Goal: Task Accomplishment & Management: Complete application form

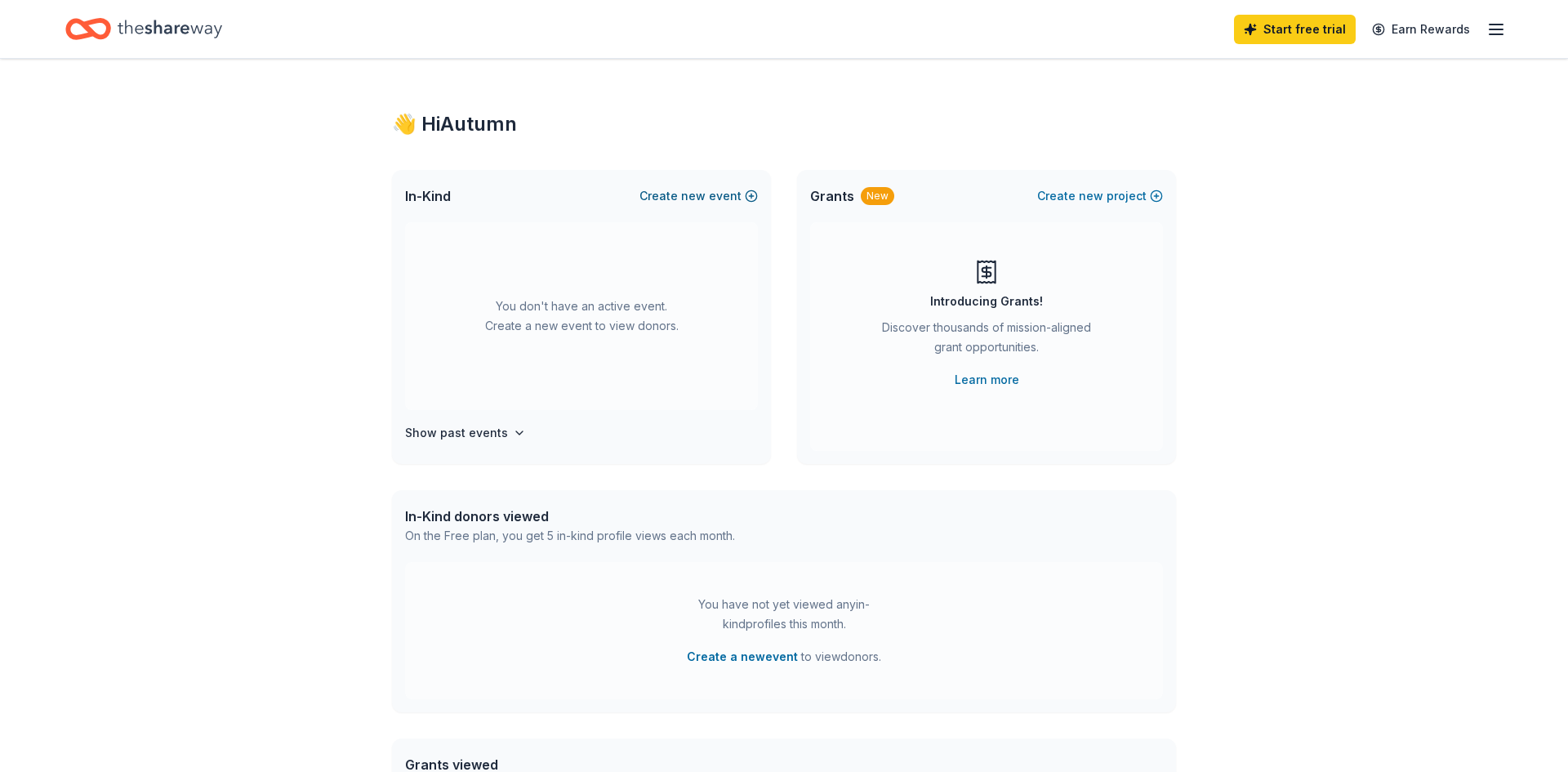
click at [666, 196] on button "Create new event" at bounding box center [699, 196] width 118 height 20
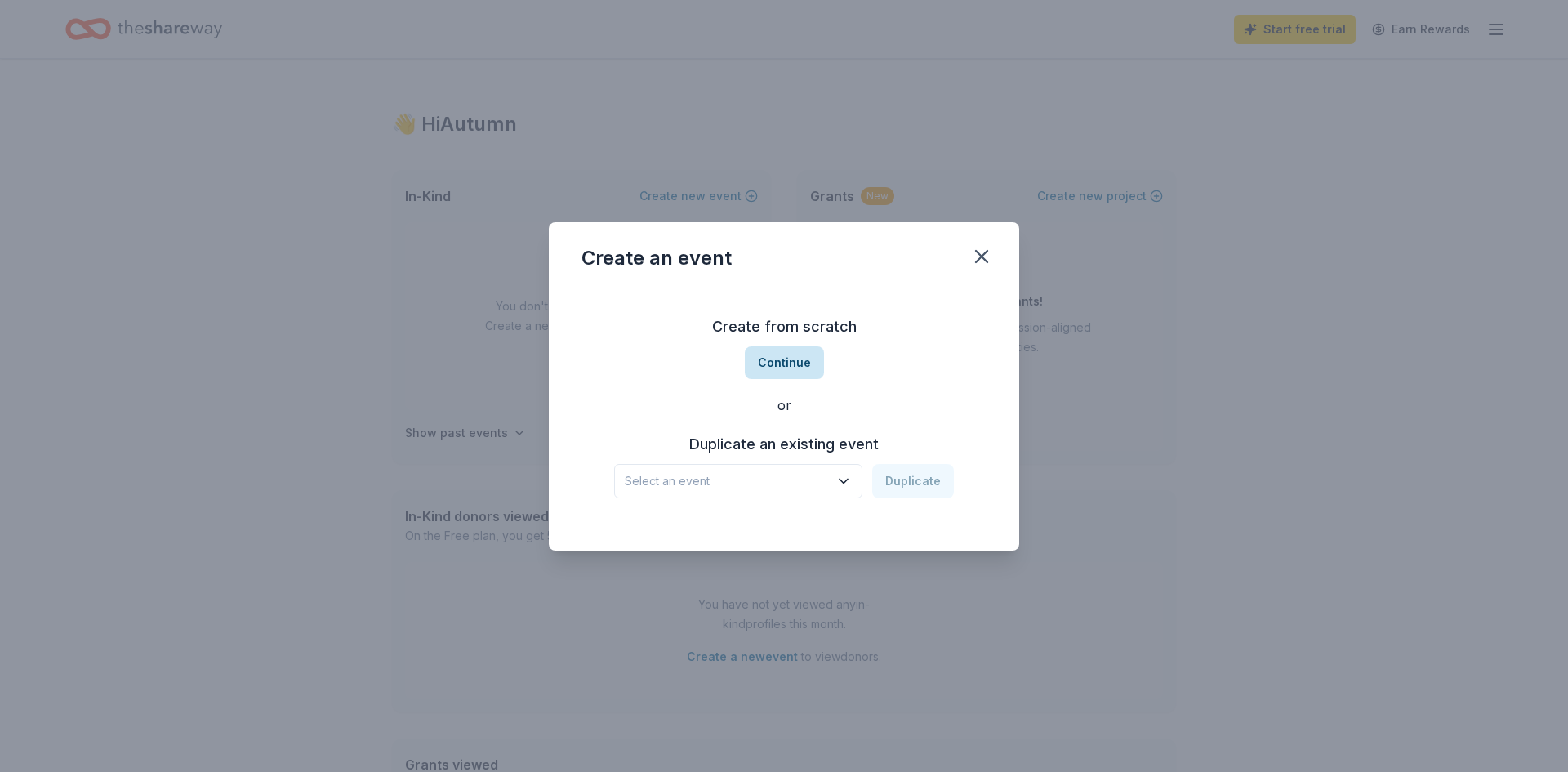
click at [797, 369] on button "Continue" at bounding box center [784, 363] width 79 height 33
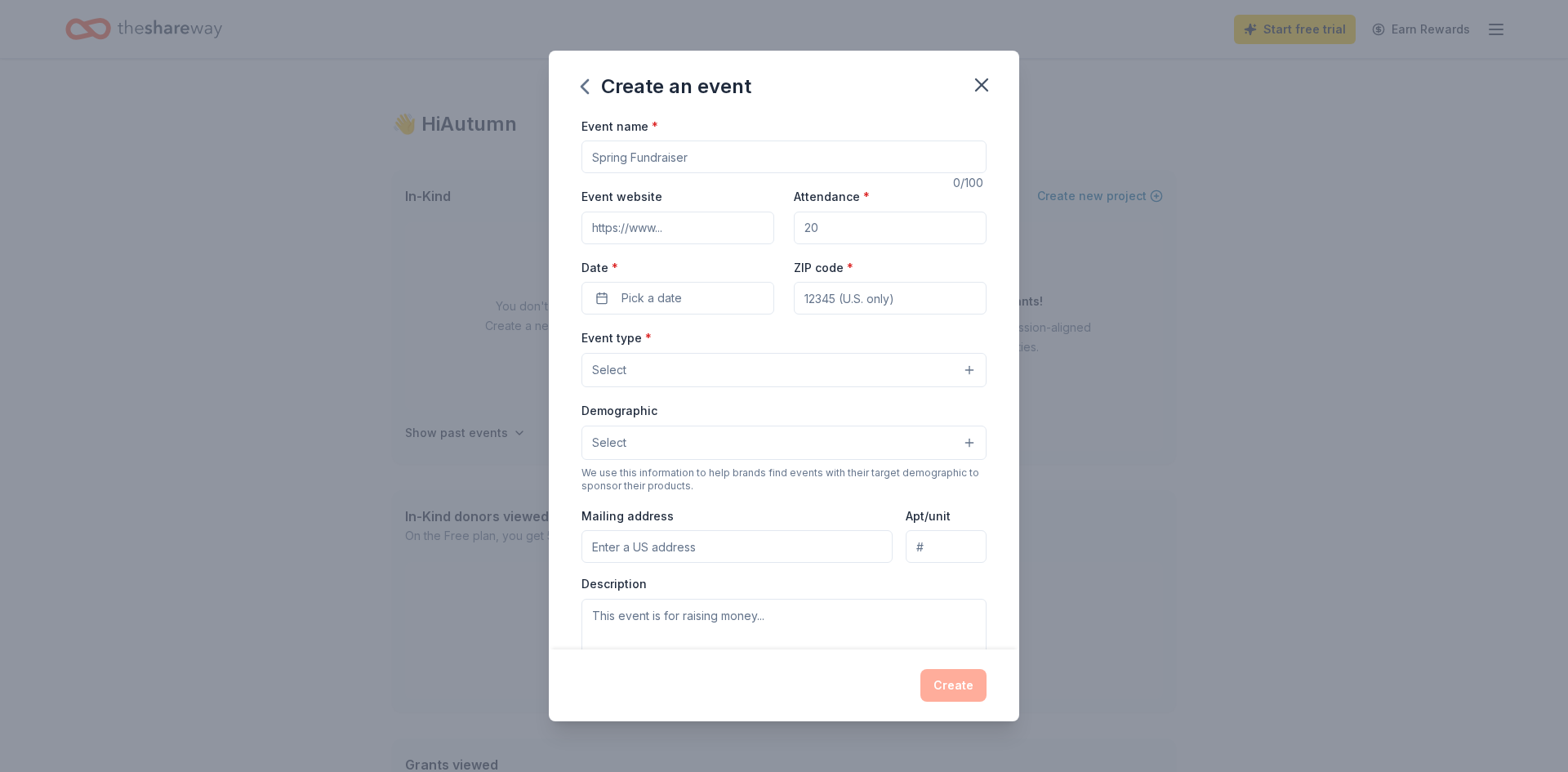
click at [726, 156] on input "Event name *" at bounding box center [784, 157] width 405 height 33
type input "Make A Wish Car Show"
click at [857, 213] on input "Attendance *" at bounding box center [890, 228] width 193 height 33
click at [858, 219] on input "Attendance *" at bounding box center [890, 228] width 193 height 33
click at [857, 219] on input "Attendance *" at bounding box center [890, 228] width 193 height 33
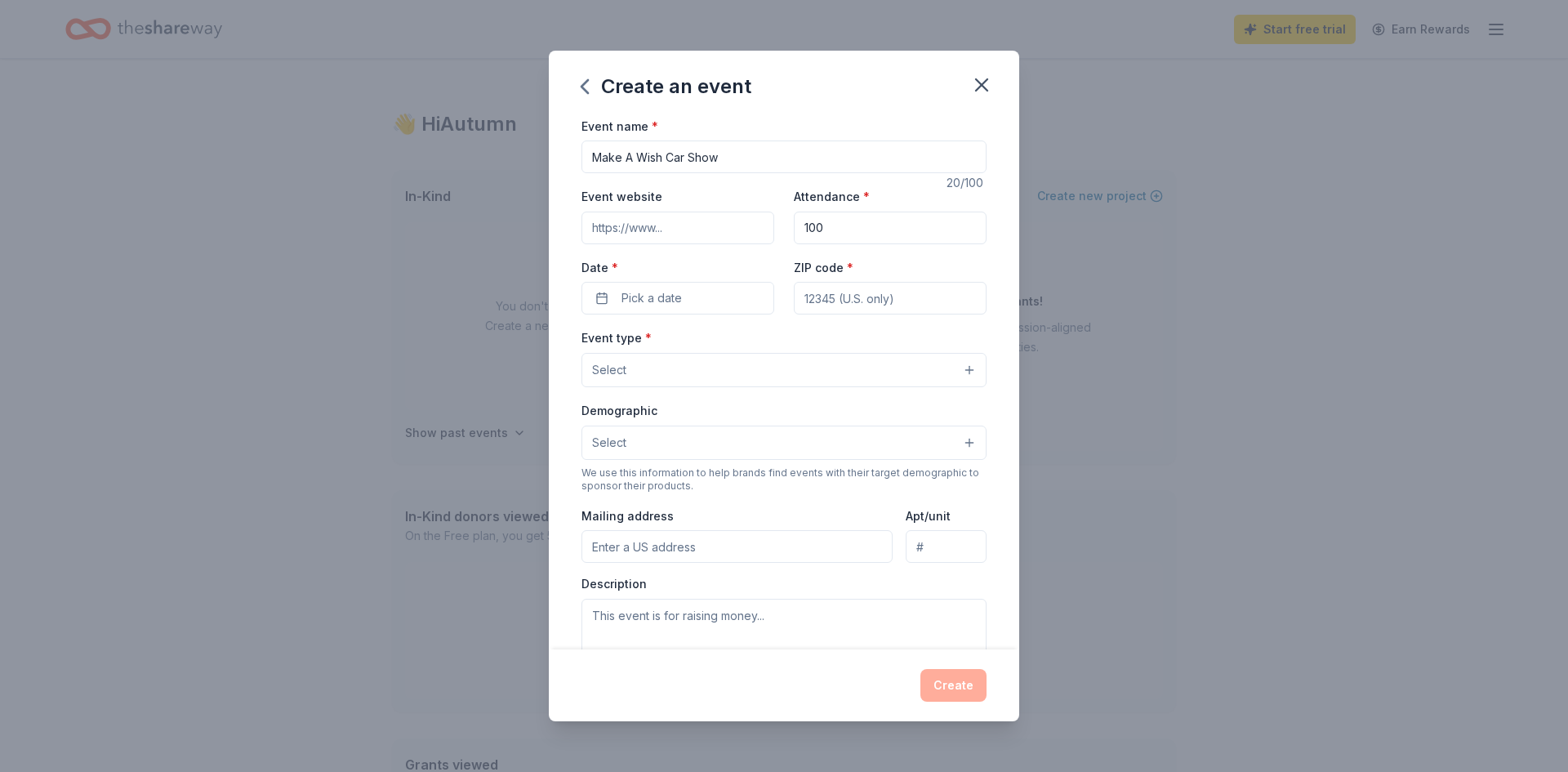
type input "100"
click at [862, 314] on input "ZIP code *" at bounding box center [890, 298] width 193 height 33
click at [647, 299] on span "Pick a date" at bounding box center [652, 298] width 60 height 20
click at [759, 343] on button "Go to next month" at bounding box center [766, 341] width 23 height 23
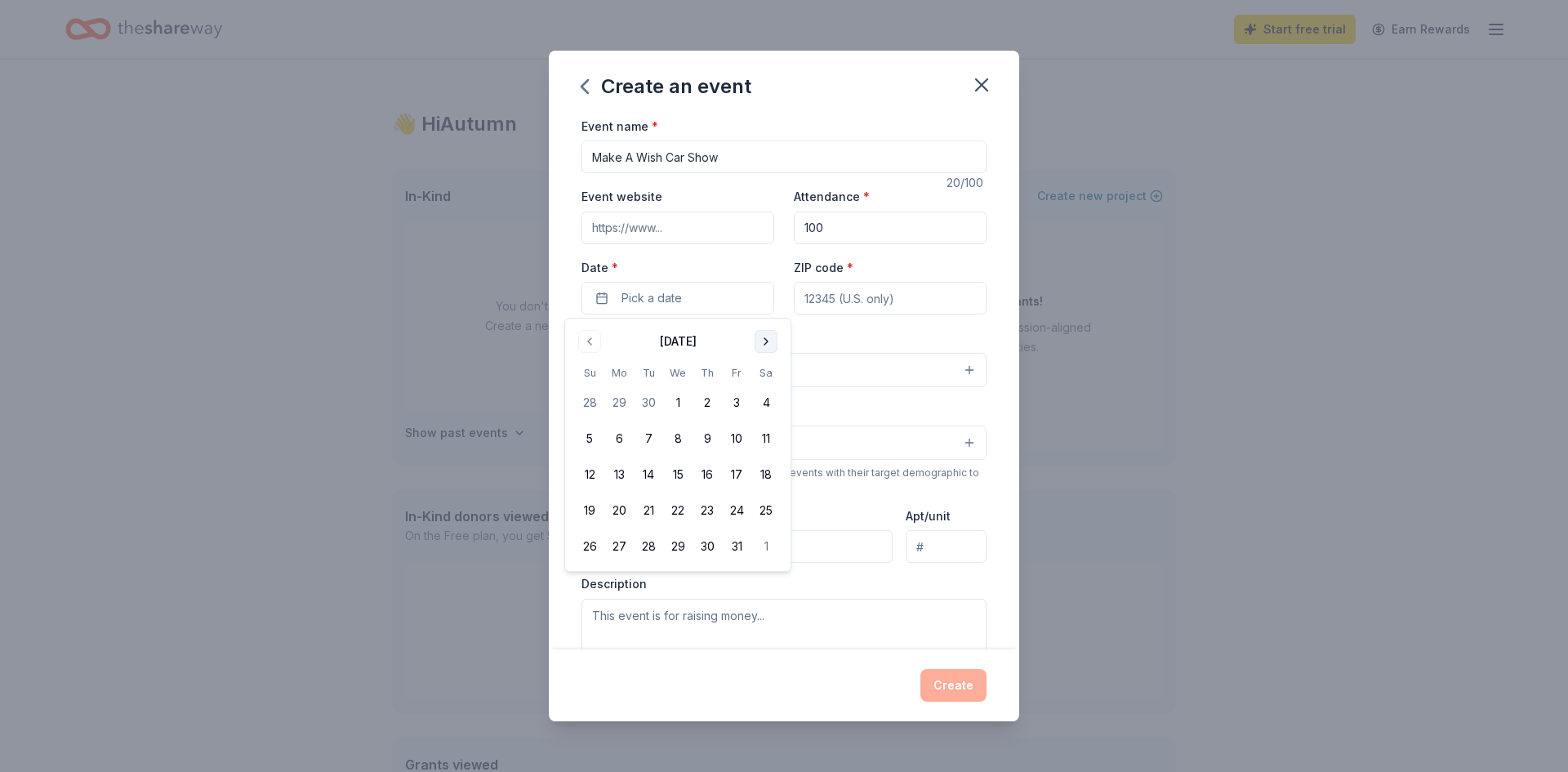
click at [759, 343] on button "Go to next month" at bounding box center [766, 341] width 23 height 23
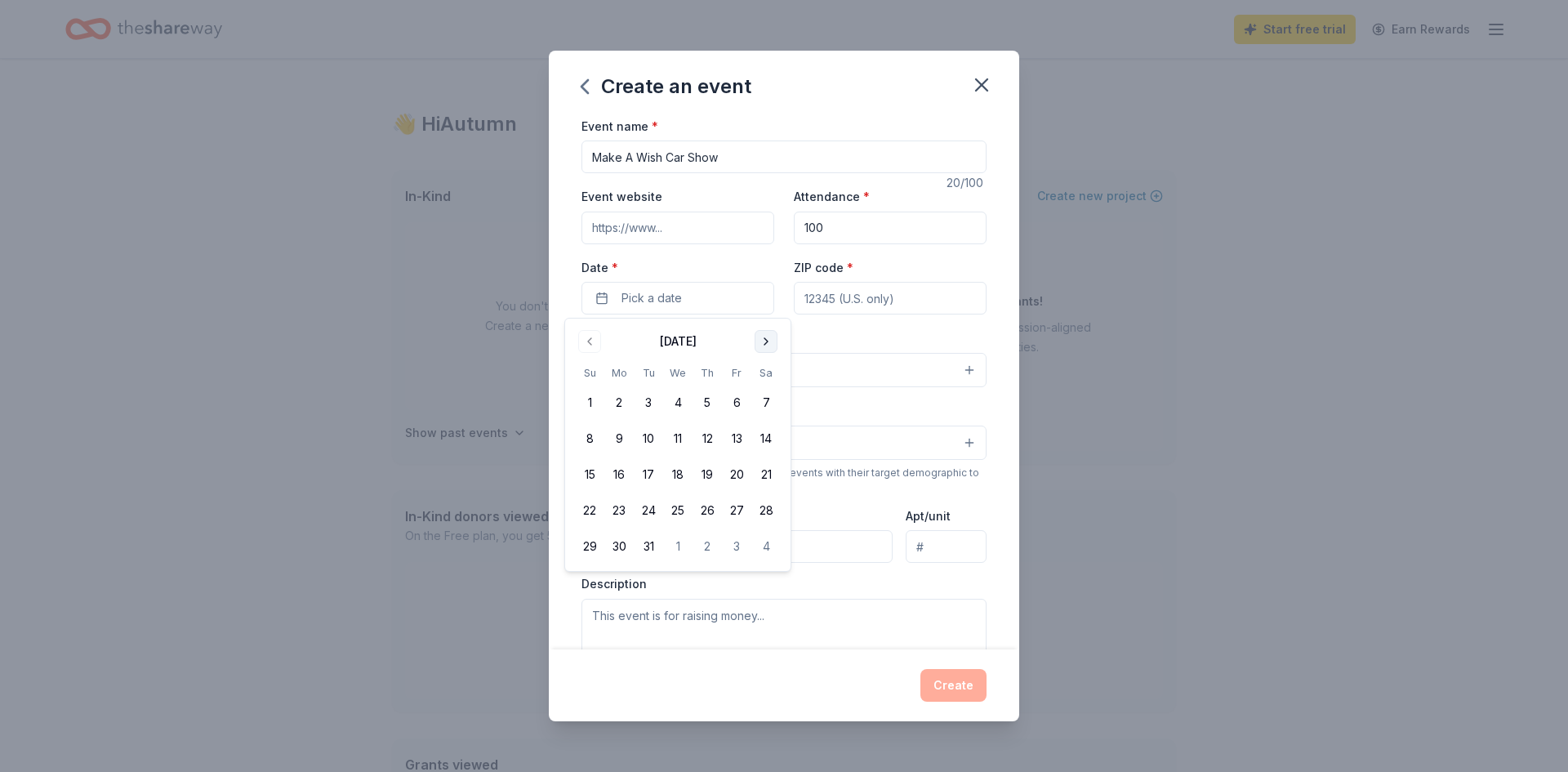
click at [759, 343] on button "Go to next month" at bounding box center [766, 341] width 23 height 23
click at [763, 449] on button "13" at bounding box center [766, 438] width 29 height 29
click at [828, 452] on button "Select" at bounding box center [784, 443] width 405 height 34
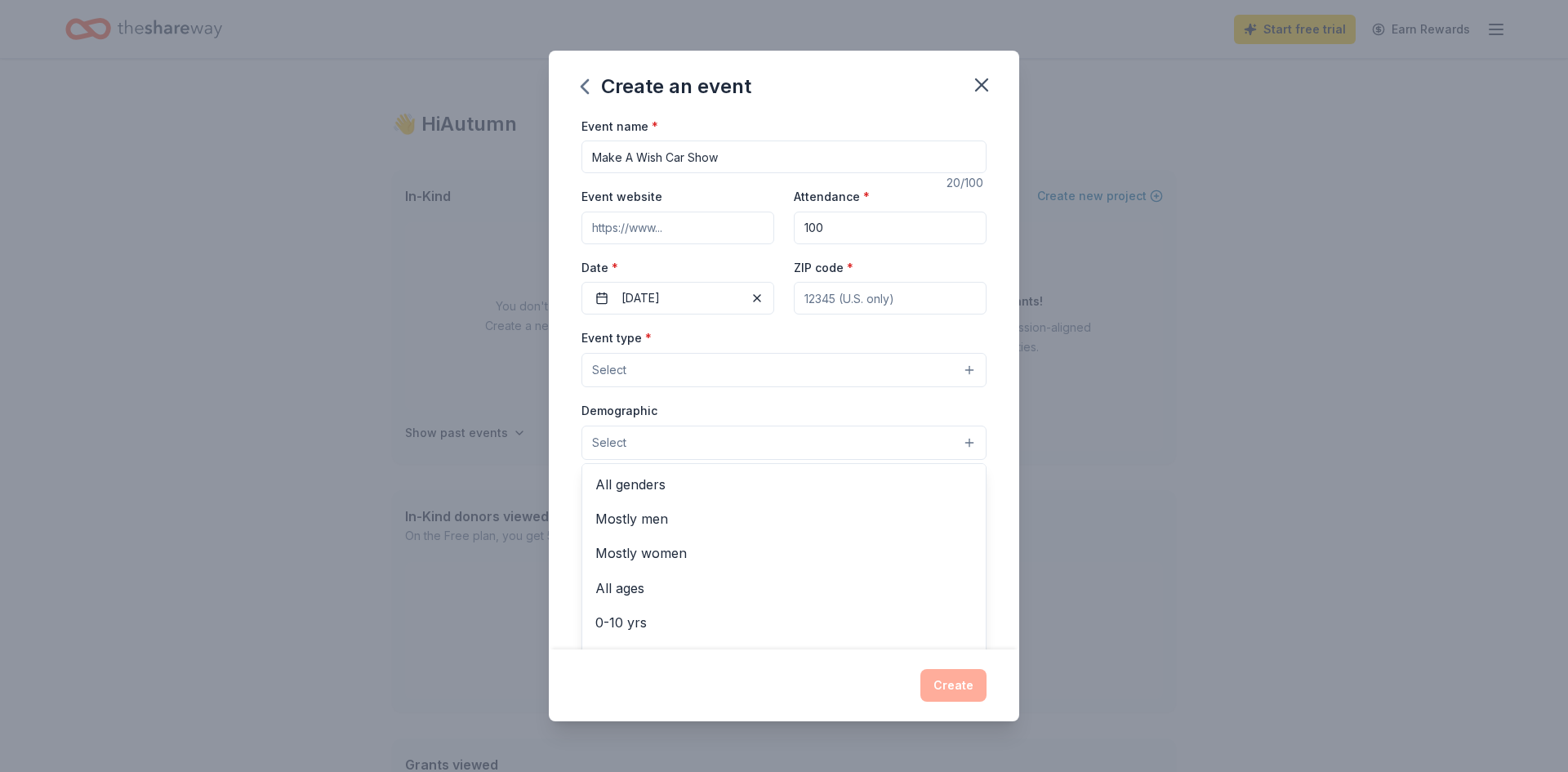
click at [830, 346] on div "Event type * Select Demographic Select All genders Mostly men Mostly women All …" at bounding box center [784, 499] width 405 height 344
click at [834, 431] on button "Select" at bounding box center [784, 443] width 405 height 34
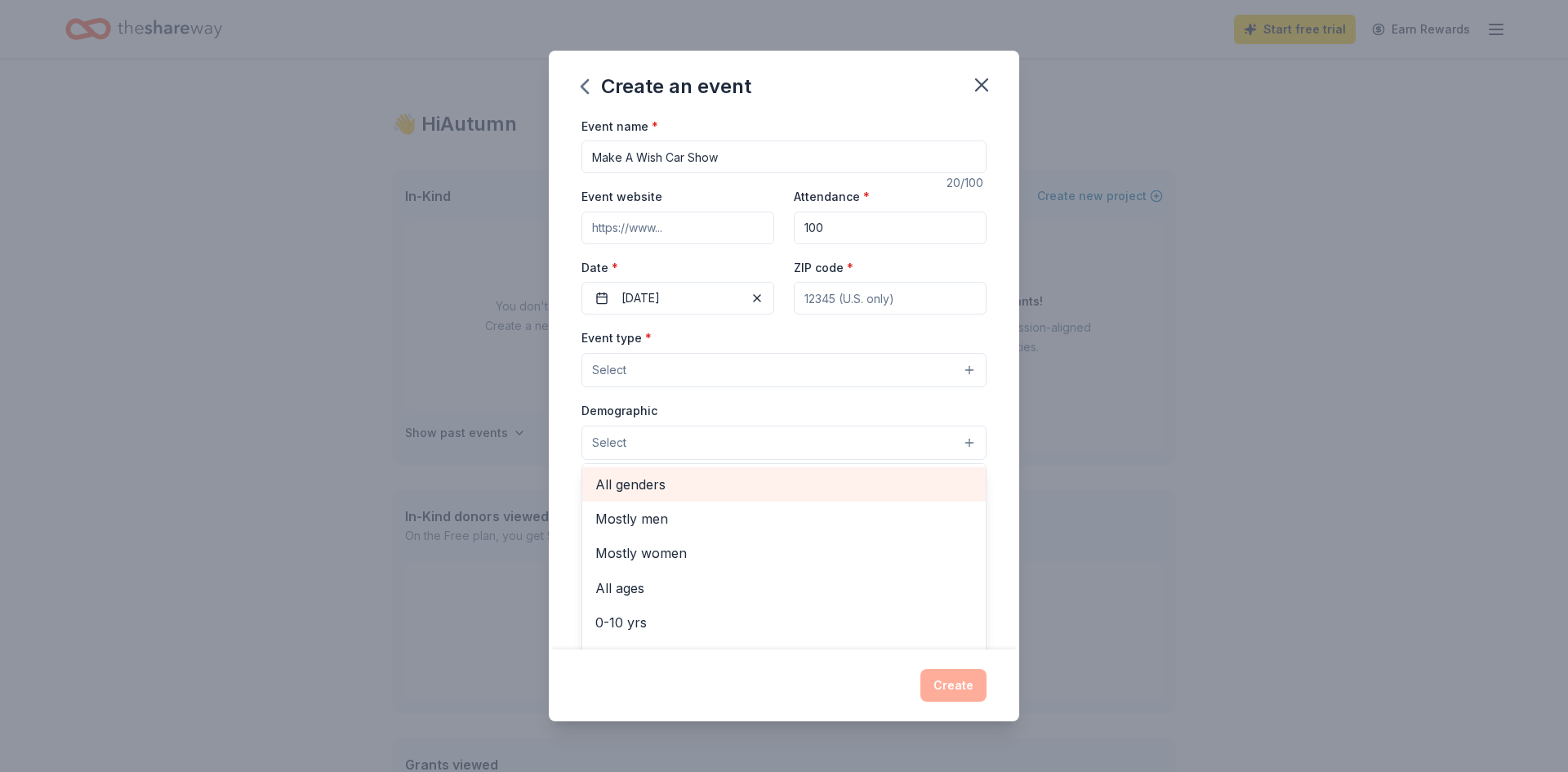
click at [823, 470] on div "All genders" at bounding box center [784, 485] width 403 height 34
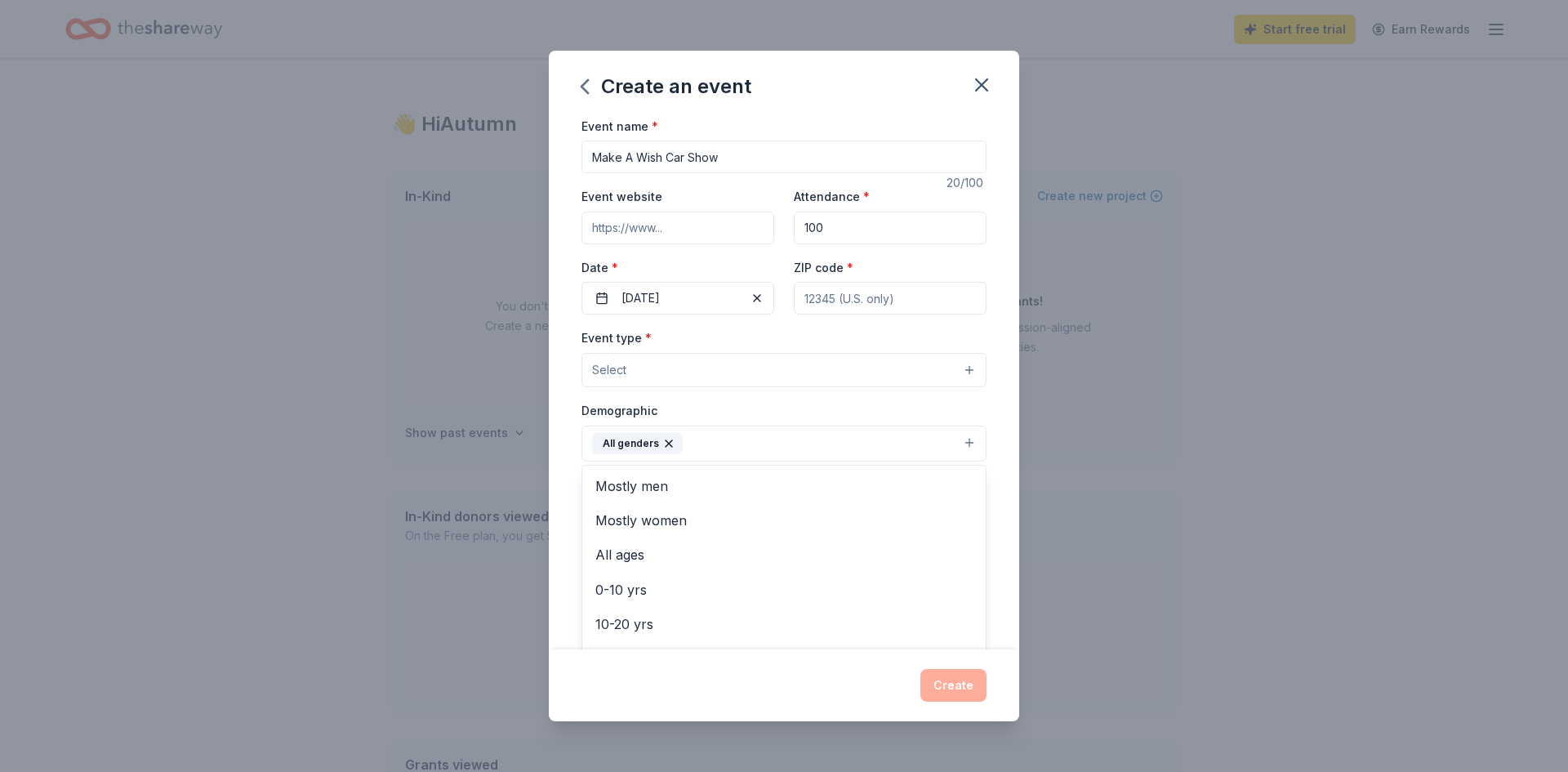
click at [868, 395] on div "Event type * Select Demographic All genders Mostly men Mostly women All ages [D…" at bounding box center [784, 500] width 405 height 346
click at [857, 444] on button "All genders" at bounding box center [784, 443] width 405 height 36
click at [783, 553] on span "All ages" at bounding box center [784, 554] width 377 height 21
click at [823, 401] on div "Demographic All genders All ages Mostly men Mostly women 0-10 yrs 10-20 yrs 20-…" at bounding box center [784, 431] width 405 height 61
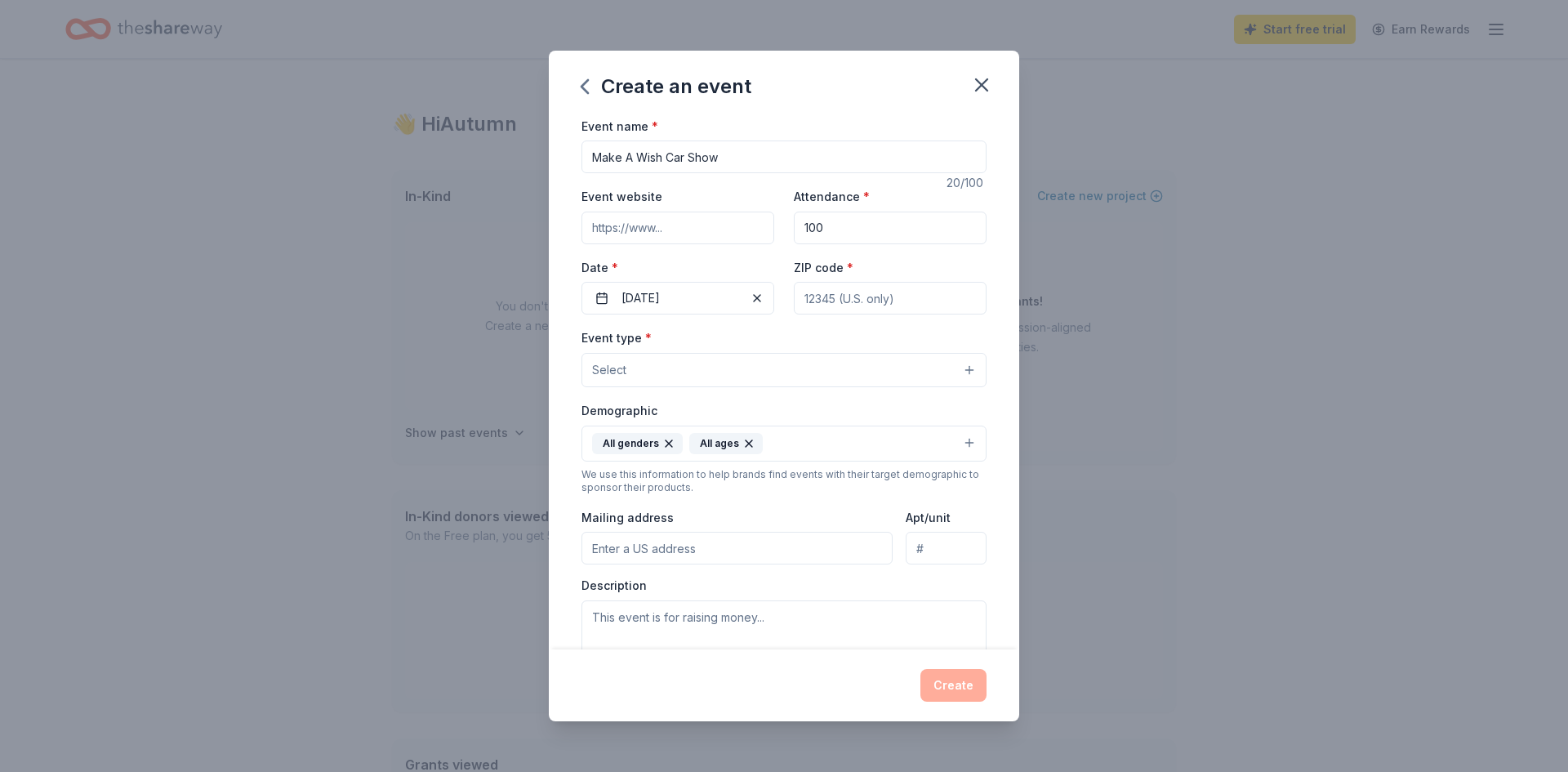
click at [769, 538] on input "Mailing address" at bounding box center [737, 548] width 311 height 33
type input "[STREET_ADDRESS]"
click at [935, 305] on input "ZIP code *" at bounding box center [890, 298] width 193 height 33
type input "54481"
click at [762, 333] on div "Event type * Select" at bounding box center [784, 358] width 405 height 60
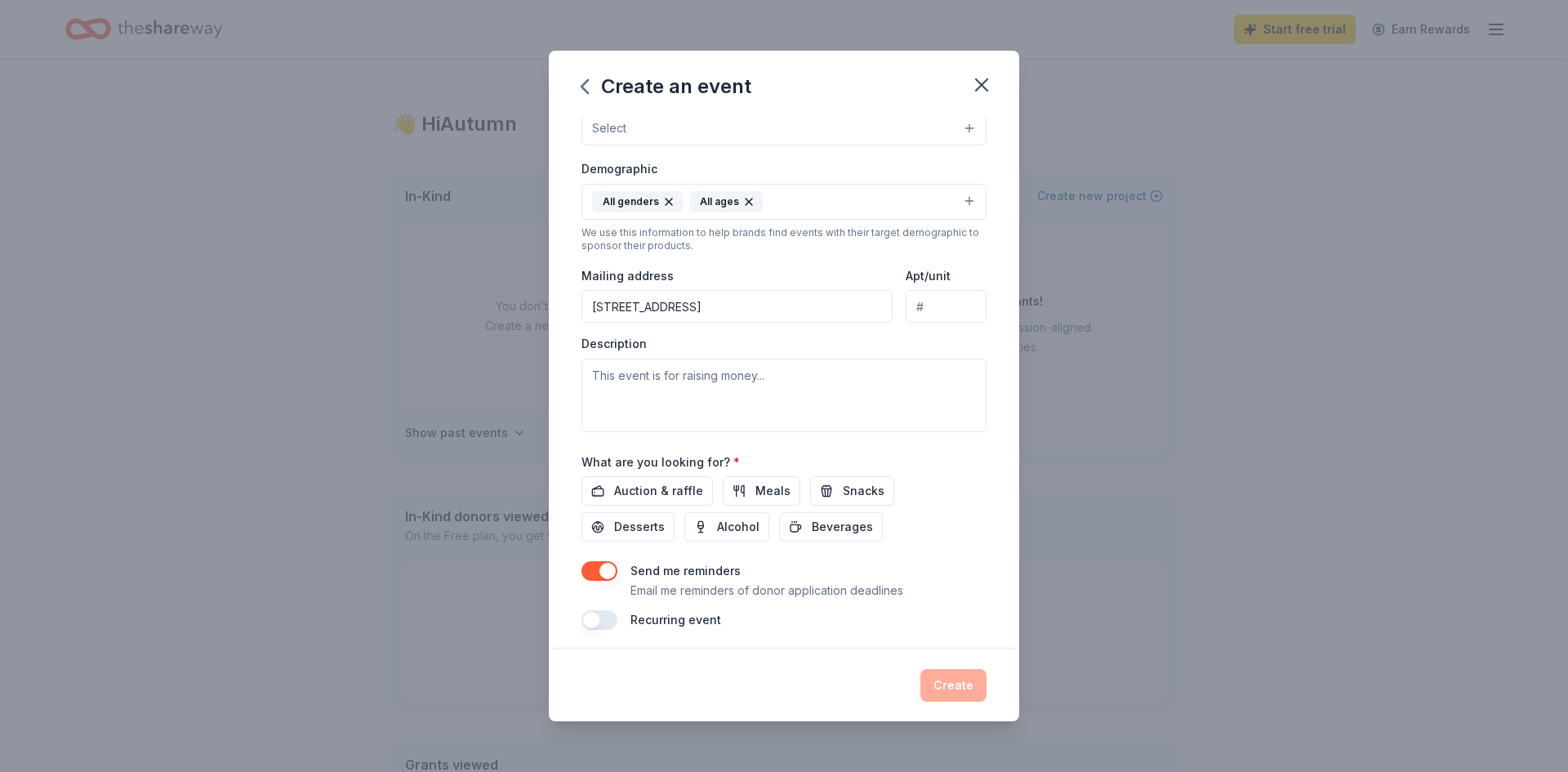
scroll to position [248, 0]
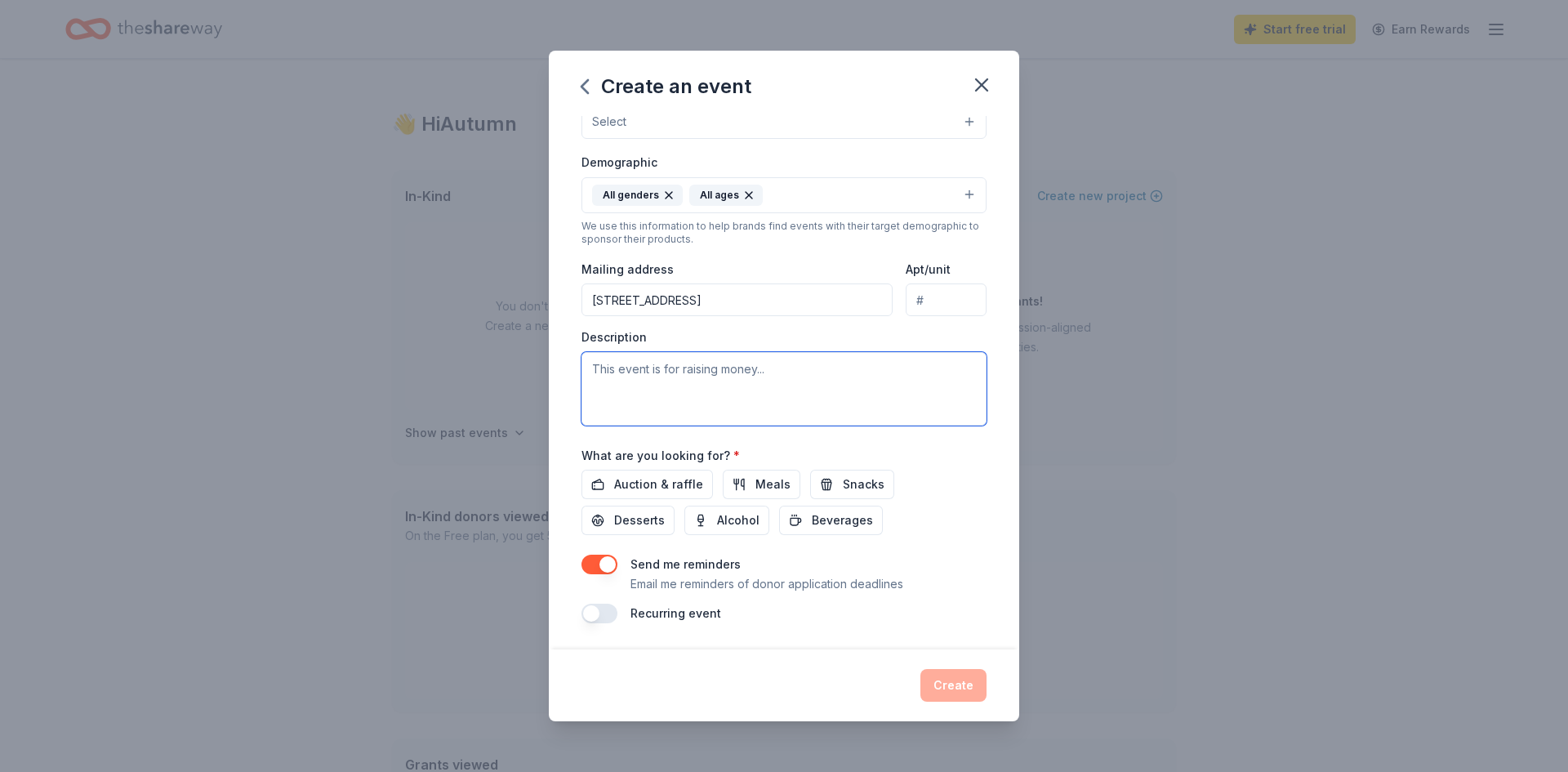
click at [773, 395] on textarea at bounding box center [784, 389] width 405 height 74
paste textarea "Participants in the car show will be requested to pay a $10 entry fee that will…"
paste textarea "Thank you for considering our request. Please feel free to contact me at 715-32…"
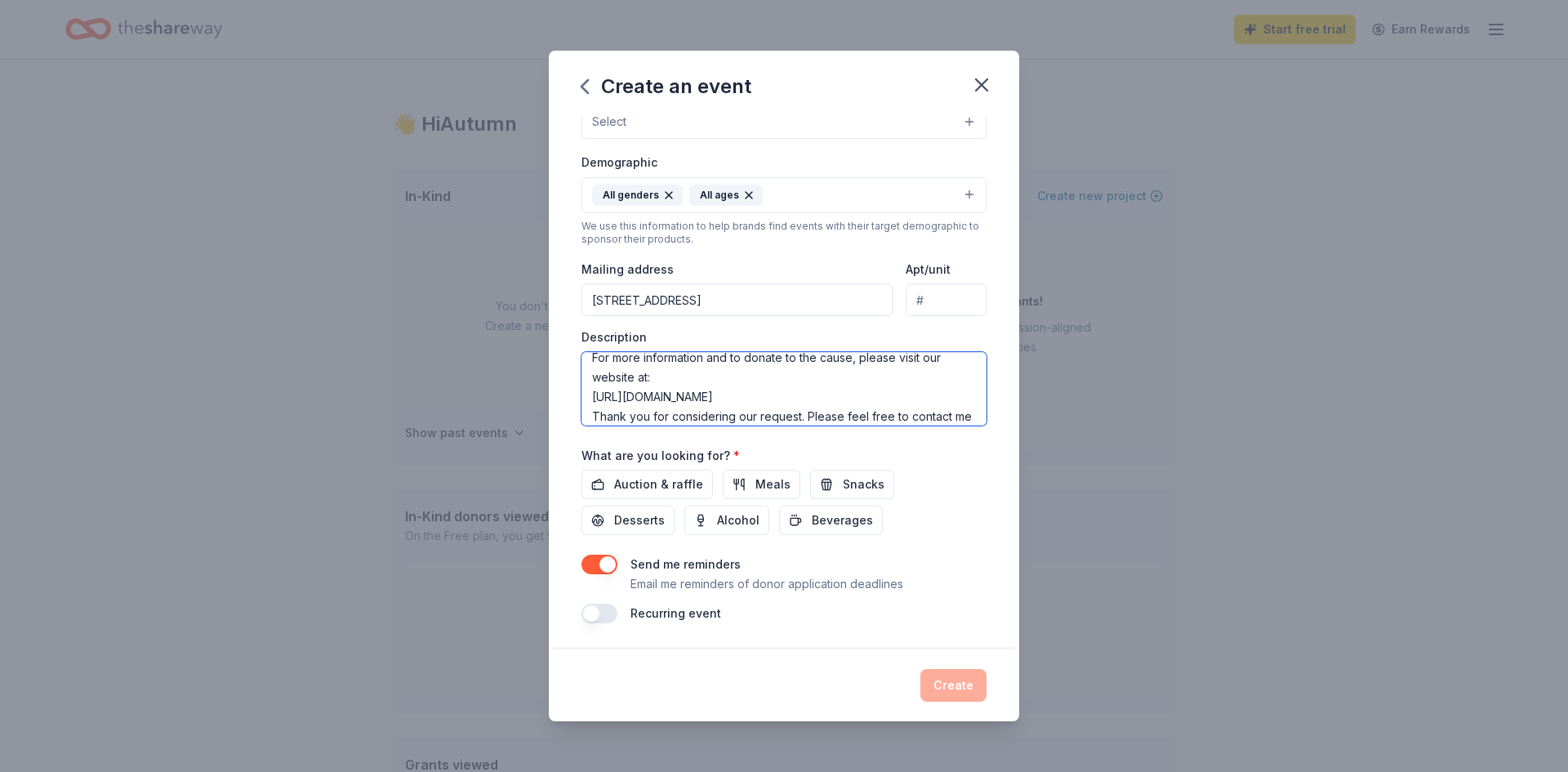
drag, startPoint x: 817, startPoint y: 364, endPoint x: 618, endPoint y: 359, distance: 199.1
click at [618, 359] on textarea "Participants in the car show will be requested to pay a $10 entry fee that will…" at bounding box center [784, 389] width 405 height 74
click at [633, 381] on textarea "Participants in the car show will be requested to pay a $10 entry fee that will…" at bounding box center [784, 389] width 405 height 74
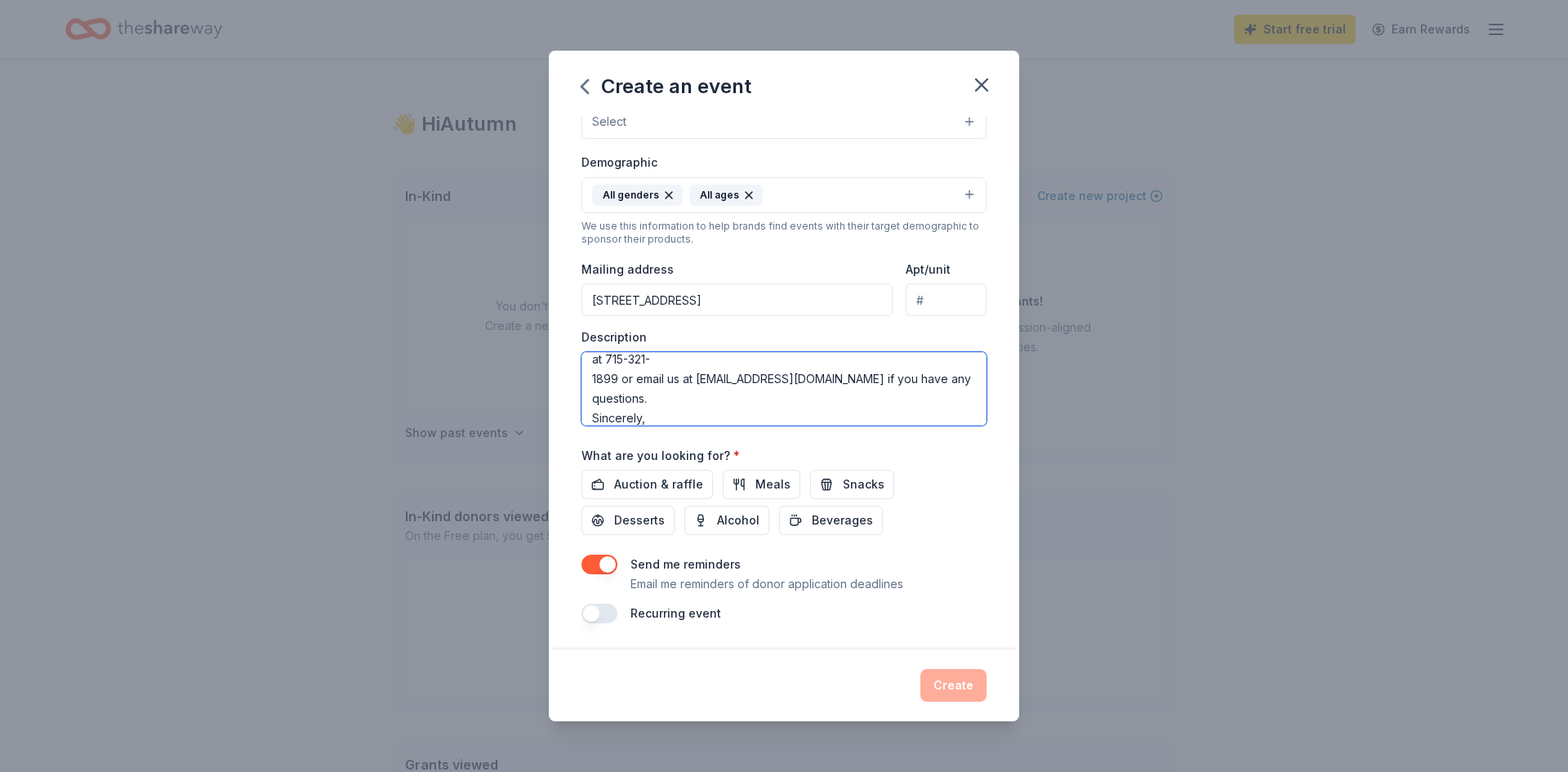
scroll to position [283, 0]
drag, startPoint x: 620, startPoint y: 381, endPoint x: 813, endPoint y: 380, distance: 193.0
click at [813, 380] on textarea "Participants in the car show will be requested to pay a $10 entry fee that will…" at bounding box center [784, 389] width 405 height 74
type textarea "Participants in the car show will be requested to pay a $10 entry fee that will…"
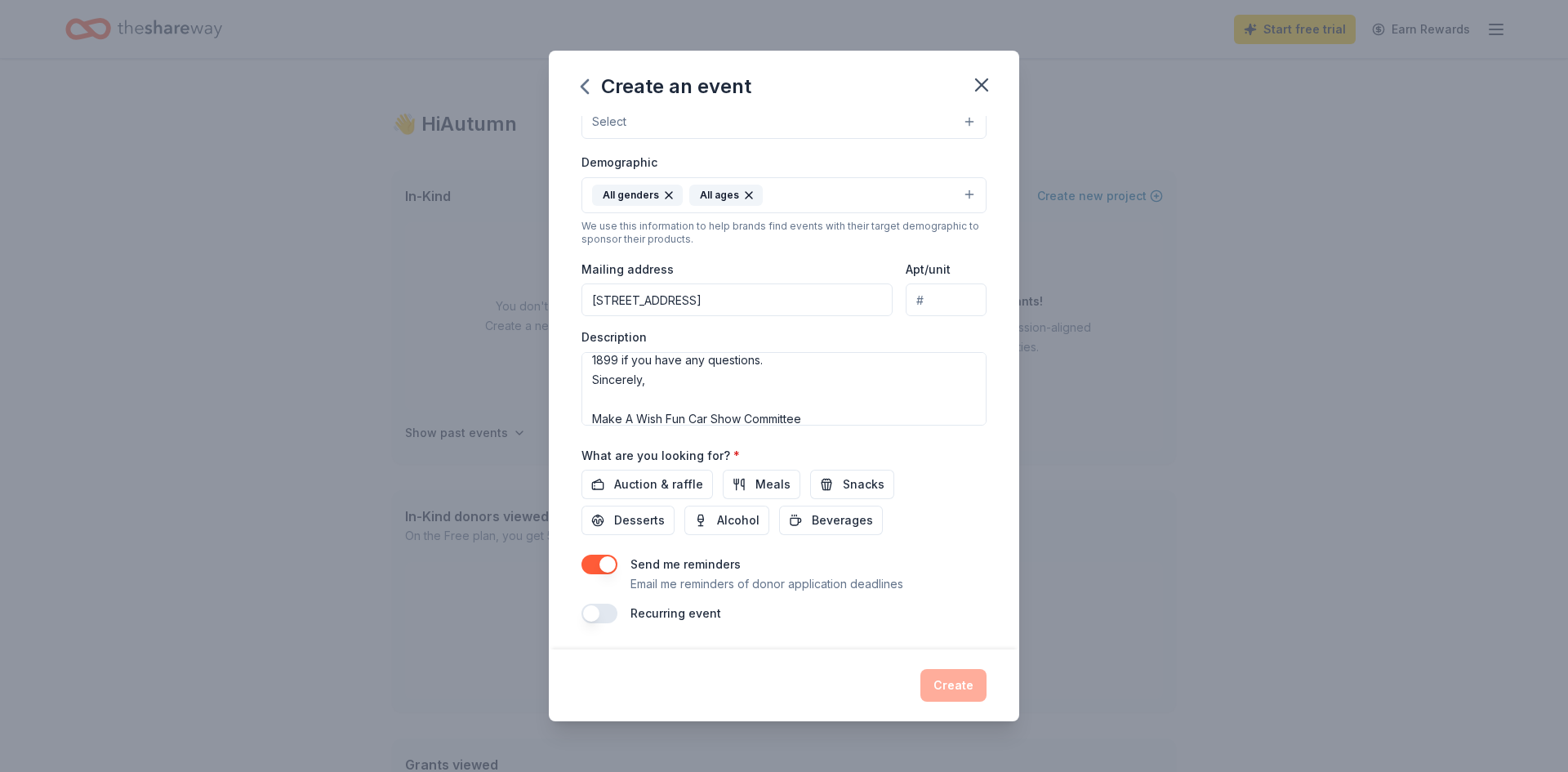
click at [909, 565] on div "Send me reminders Email me reminders of donor application deadlines" at bounding box center [784, 575] width 405 height 39
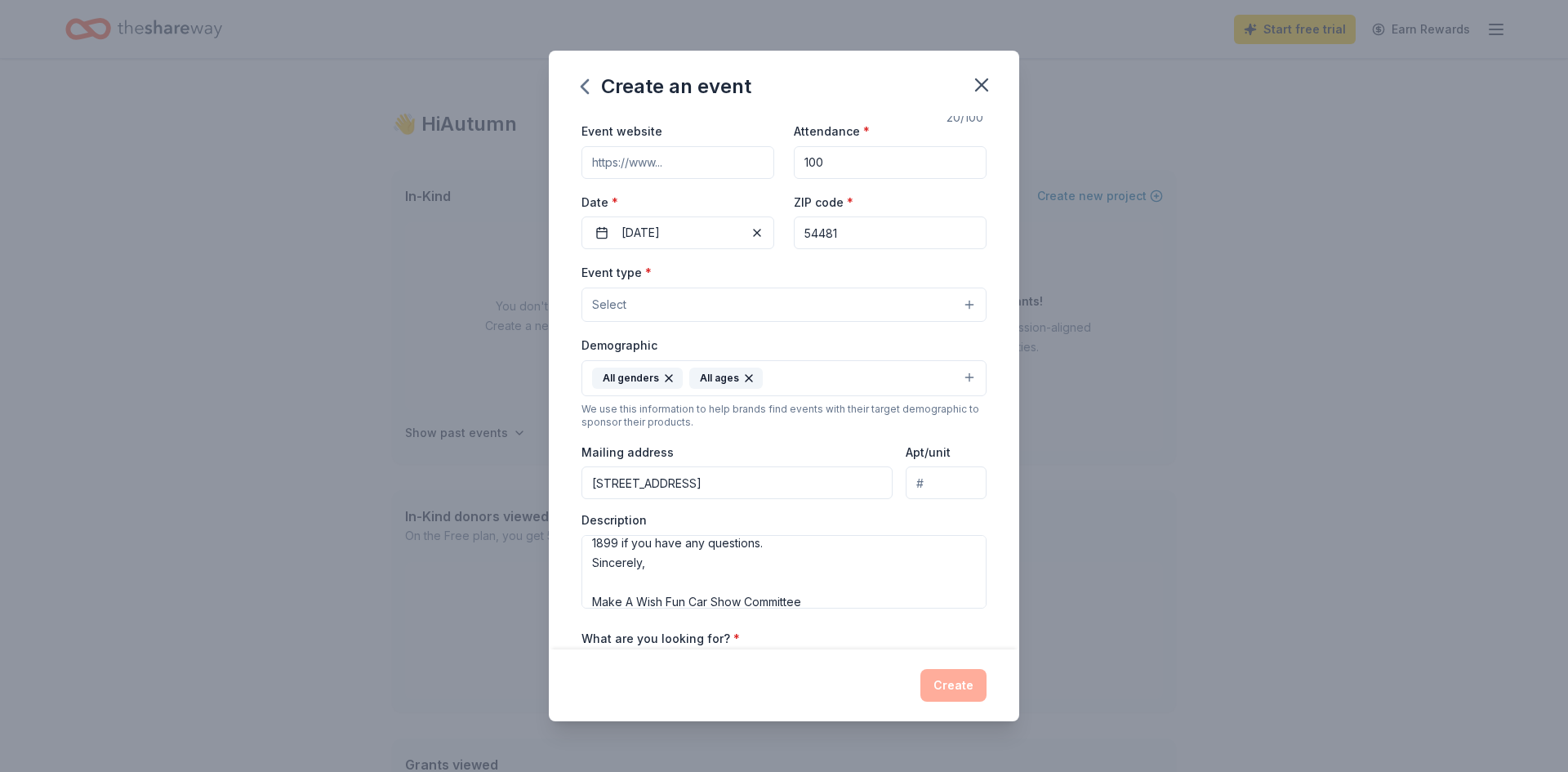
scroll to position [63, 0]
click at [741, 327] on div "Event type * Select Demographic All genders All ages We use this information to…" at bounding box center [784, 437] width 405 height 346
click at [965, 307] on button "Select" at bounding box center [784, 307] width 405 height 34
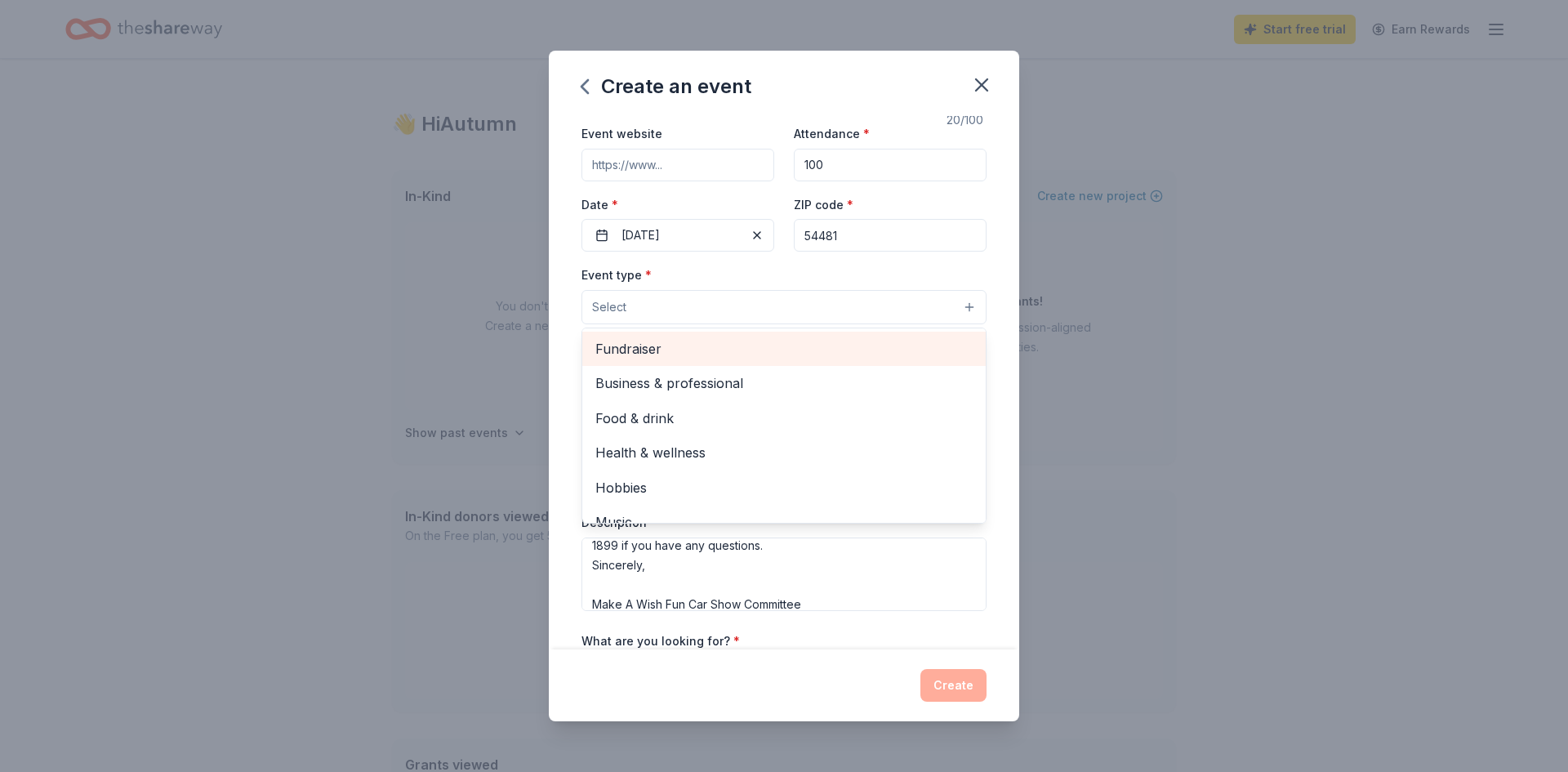
click at [872, 334] on div "Fundraiser" at bounding box center [784, 349] width 403 height 34
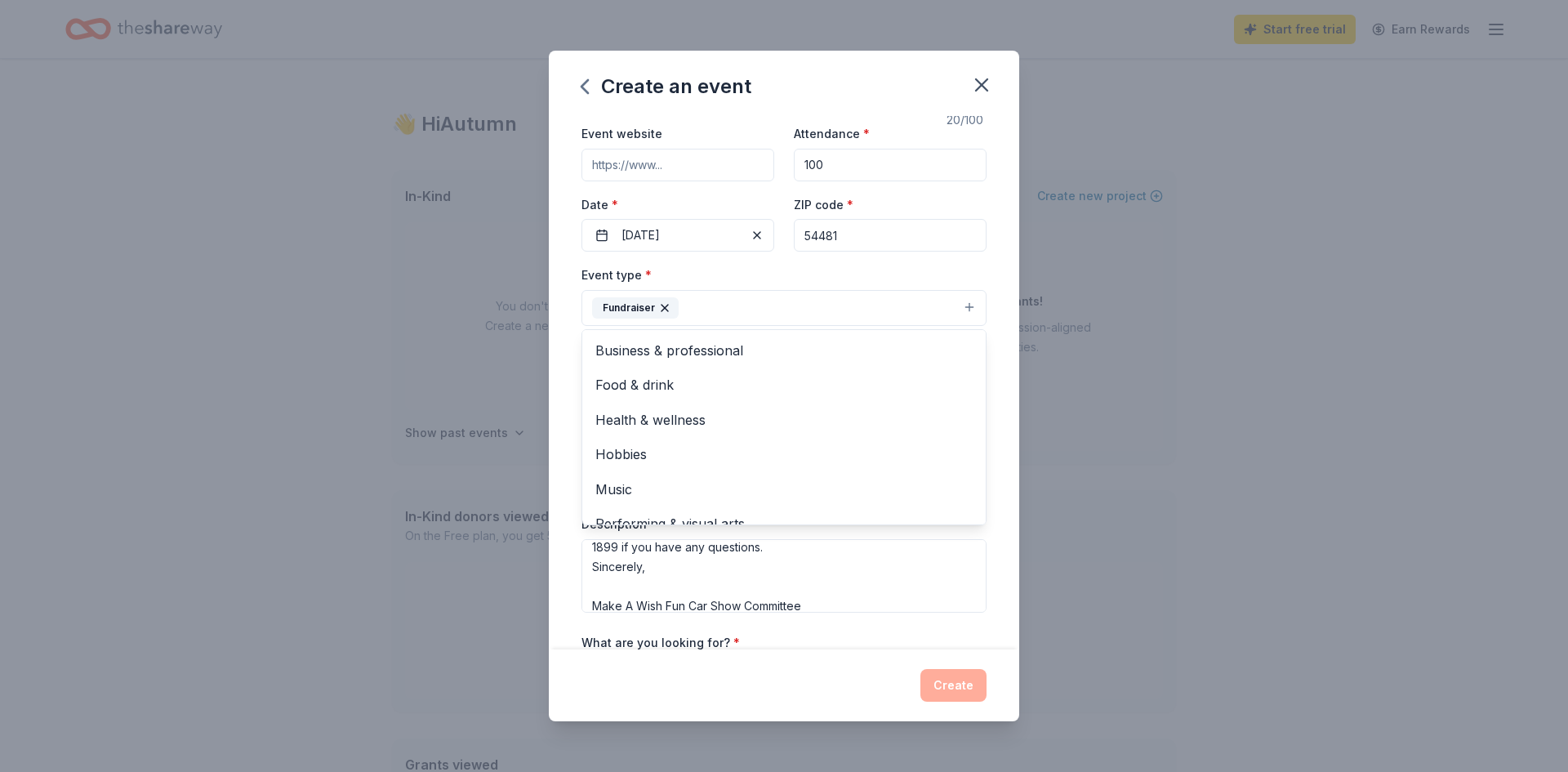
click at [674, 160] on div "Event name * Make A Wish Car Show 20 /100 Event website Attendance * 100 Date *…" at bounding box center [784, 432] width 405 height 758
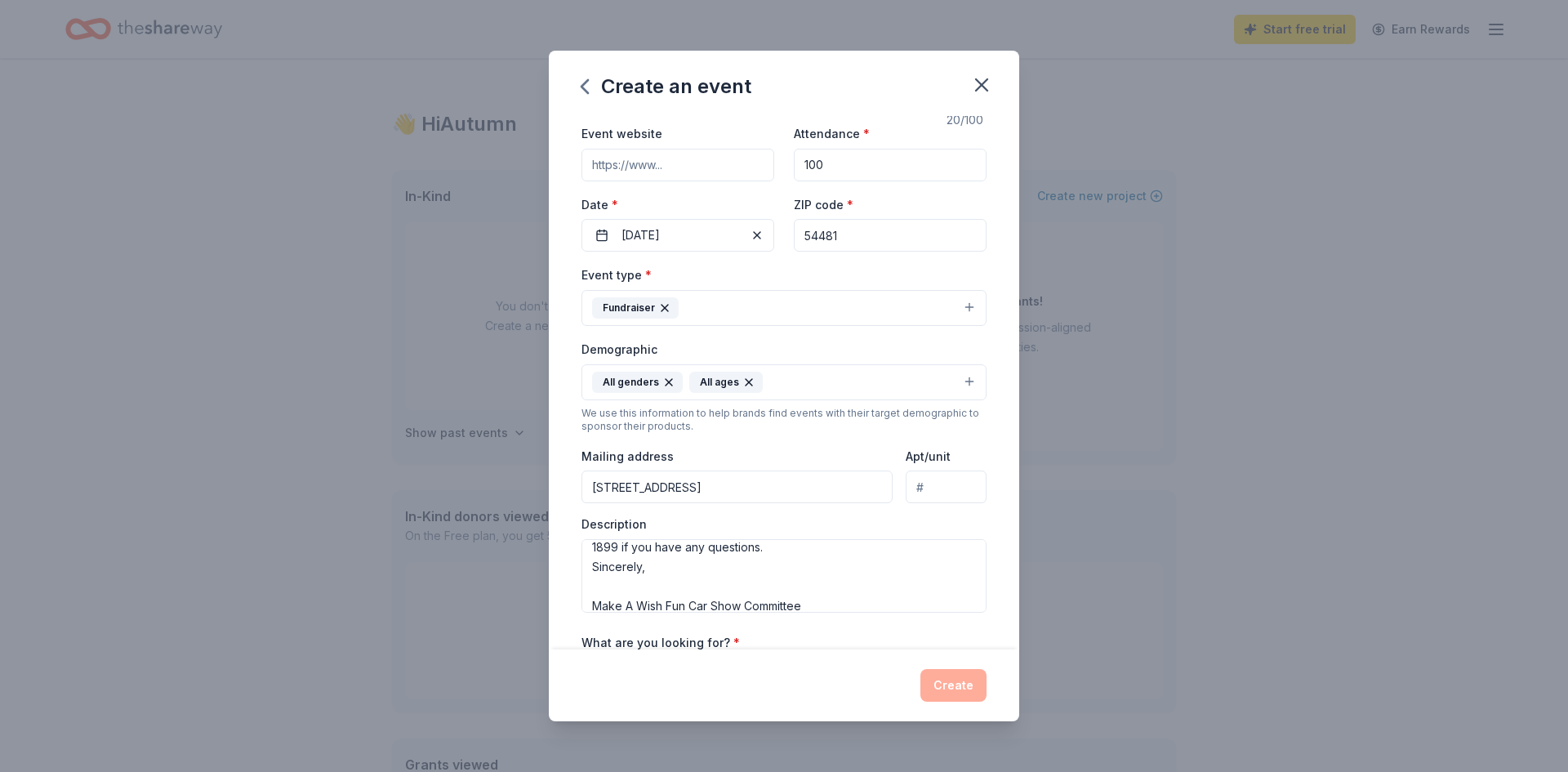
click at [672, 160] on input "Event website" at bounding box center [678, 165] width 193 height 33
type input "[DOMAIN_NAME][URL]"
click at [872, 594] on textarea "Participants in the car show will be requested to pay a $10 entry fee that will…" at bounding box center [784, 576] width 405 height 74
click at [825, 425] on div "We use this information to help brands find events with their target demographi…" at bounding box center [784, 419] width 405 height 26
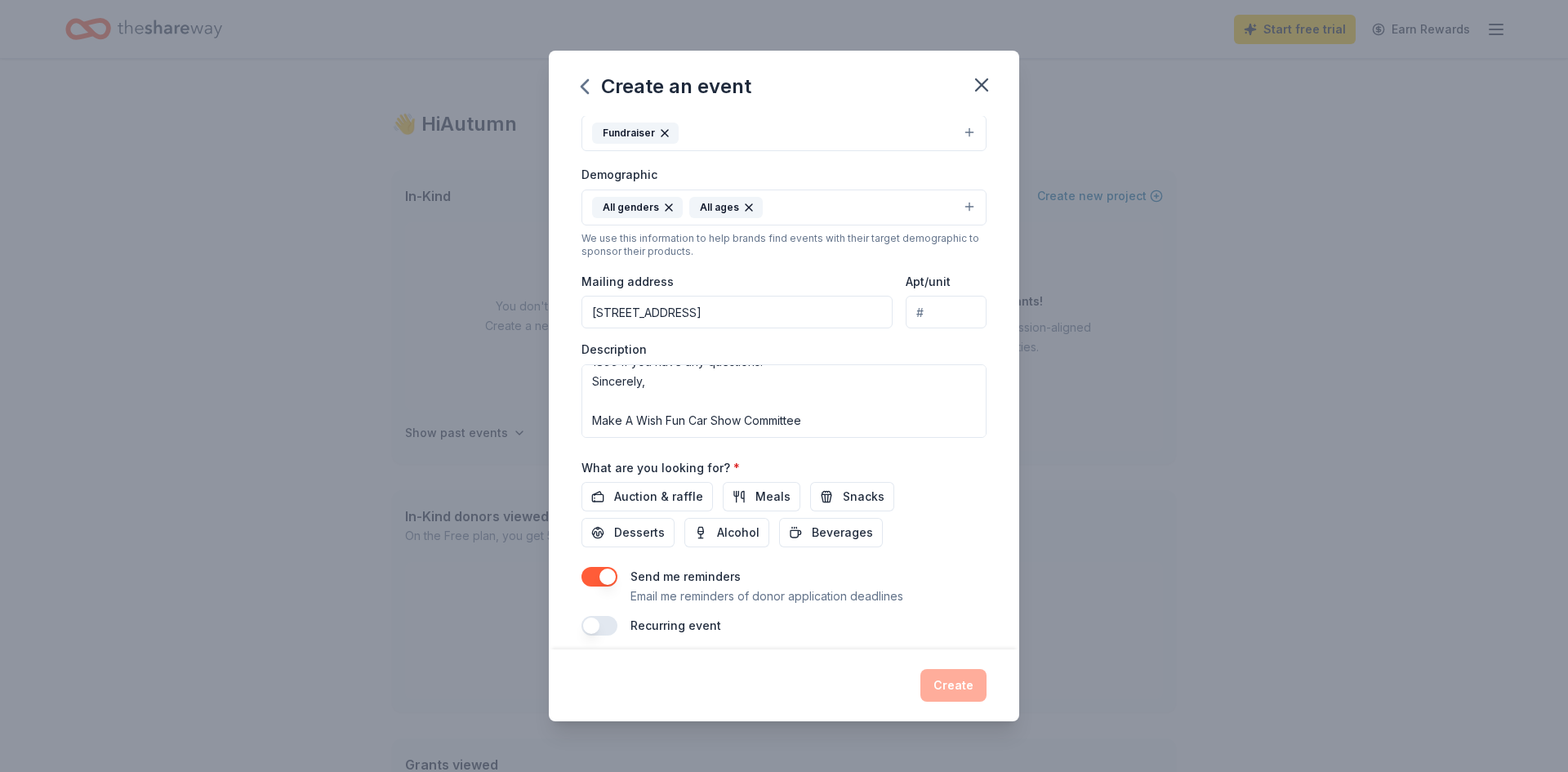
scroll to position [250, 0]
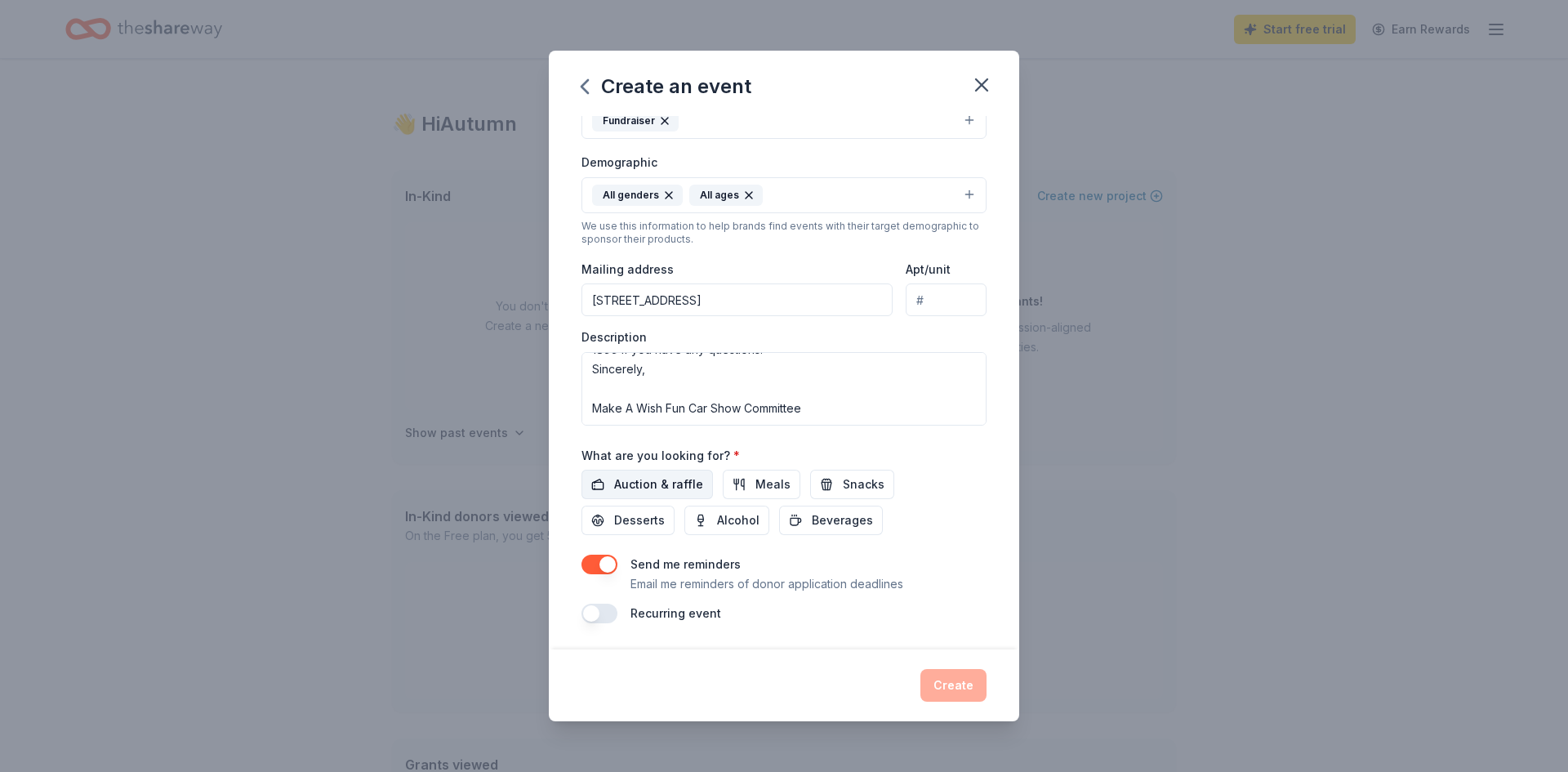
click at [670, 486] on span "Auction & raffle" at bounding box center [659, 484] width 89 height 20
click at [955, 674] on button "Create" at bounding box center [953, 685] width 66 height 33
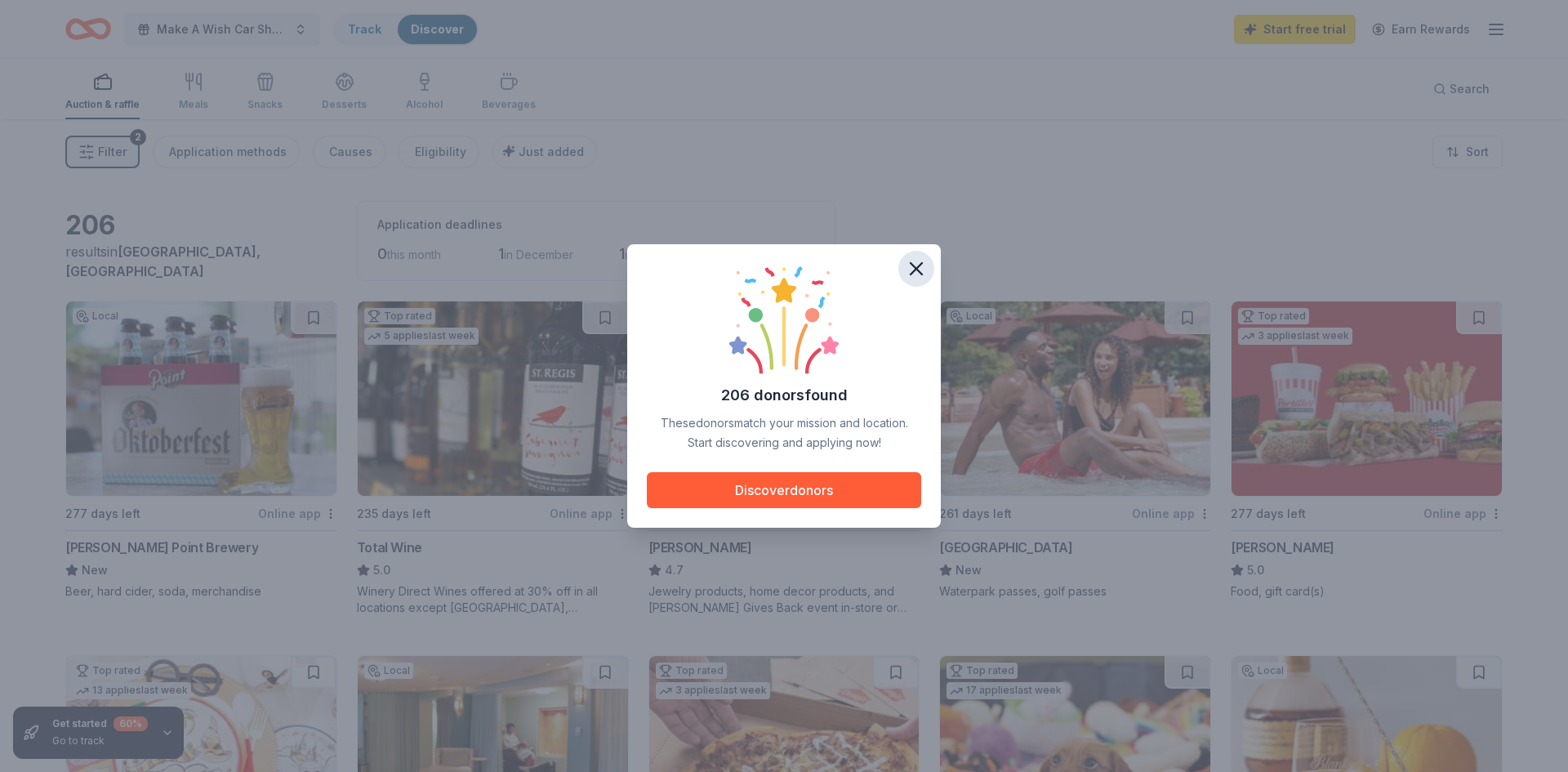
click at [924, 264] on icon "button" at bounding box center [916, 268] width 23 height 23
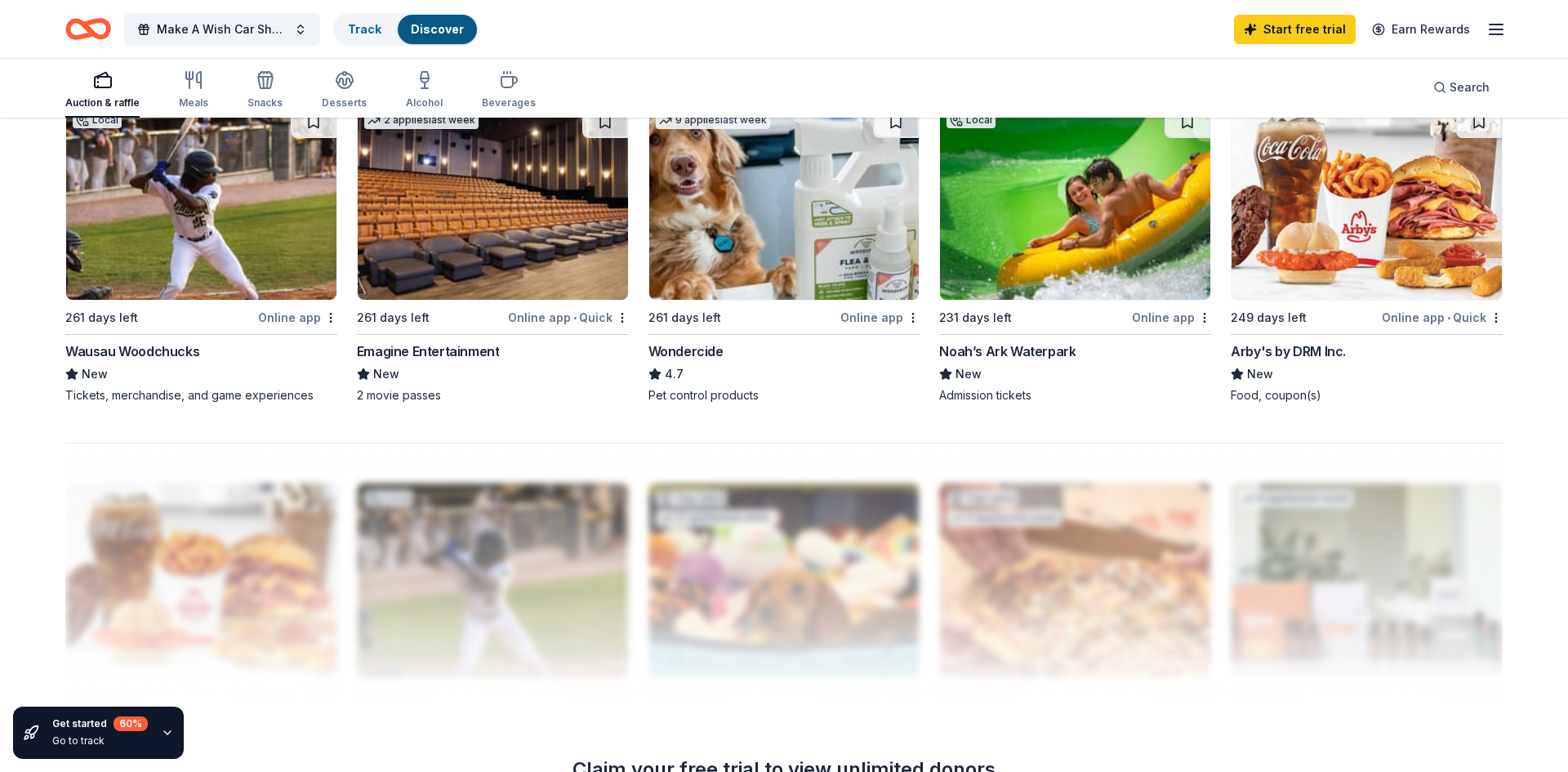
scroll to position [1569, 0]
